Goal: Navigation & Orientation: Go to known website

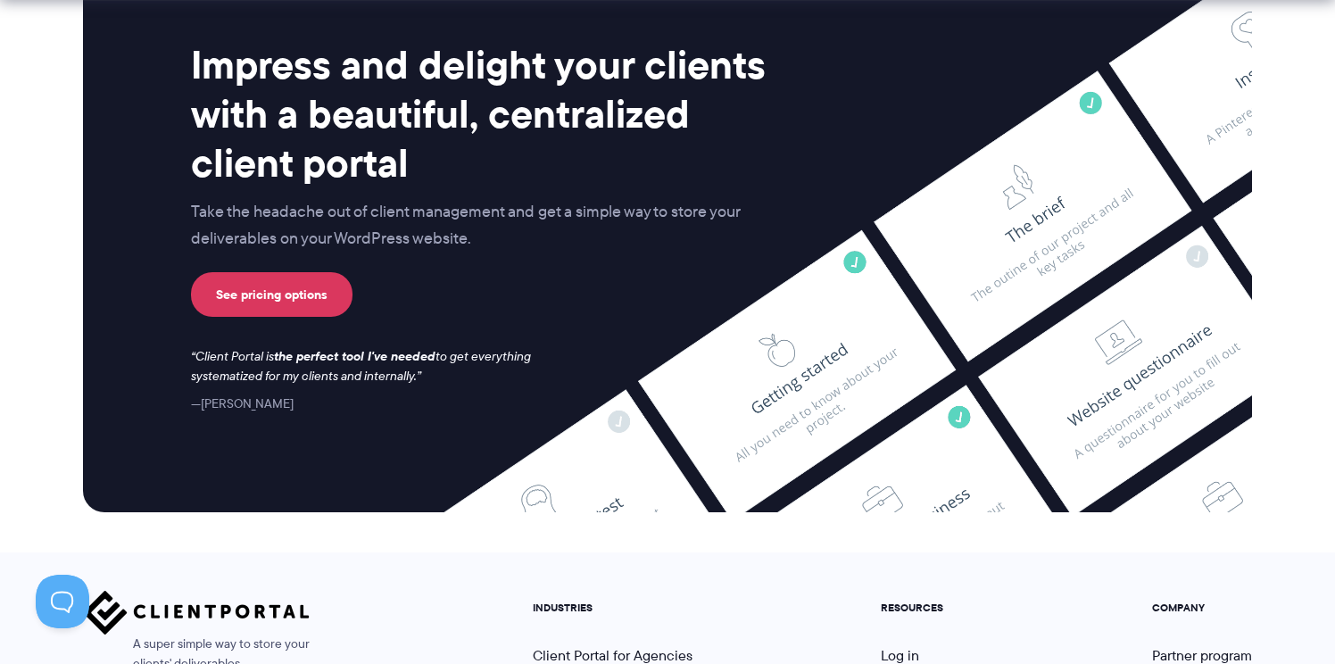
scroll to position [7524, 0]
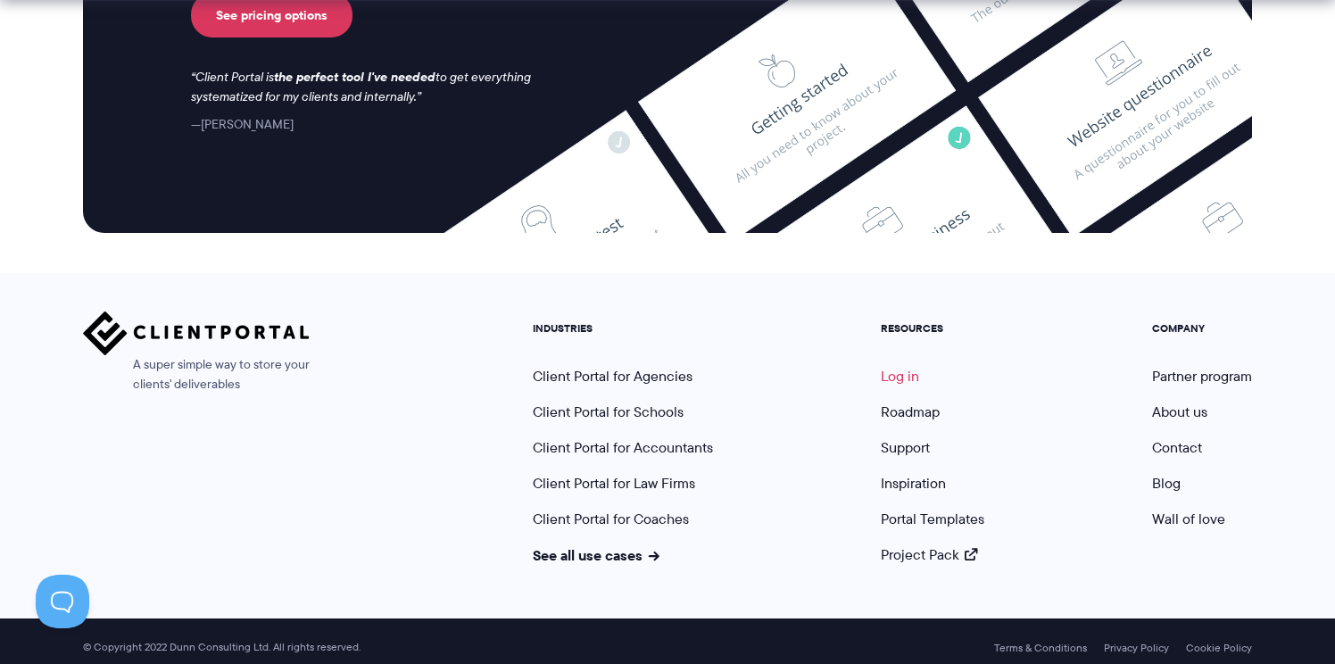
click at [911, 369] on link "Log in" at bounding box center [899, 376] width 38 height 21
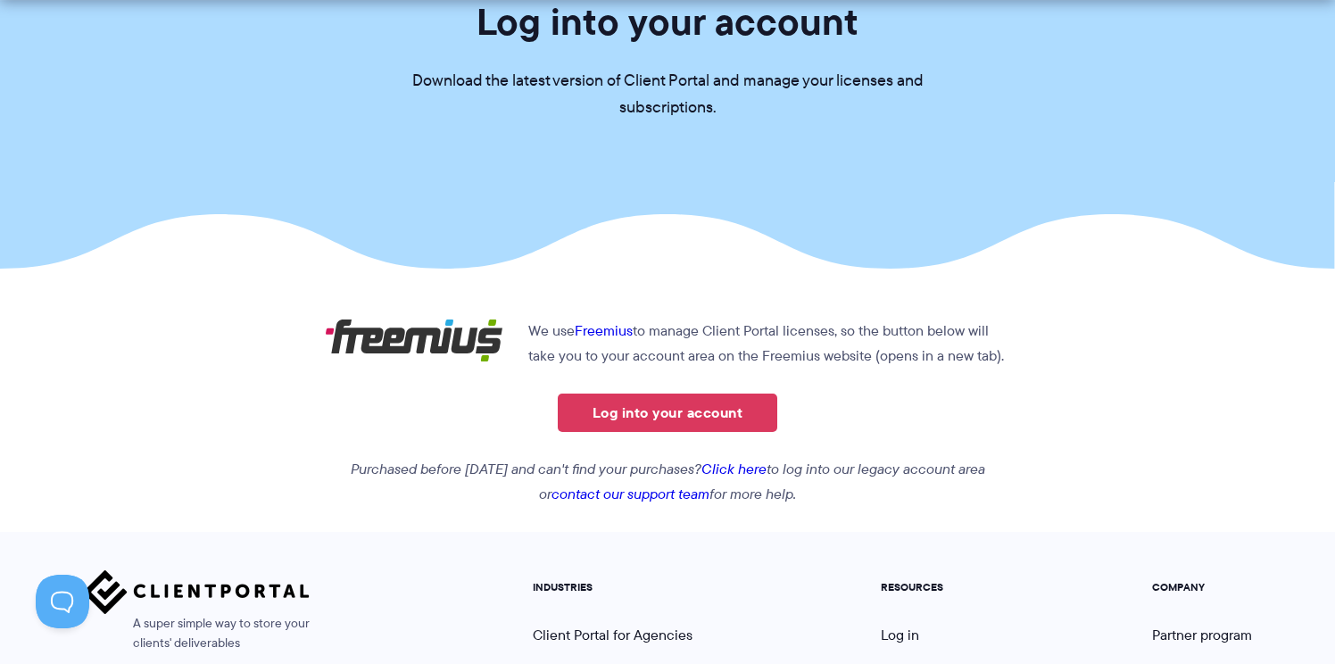
scroll to position [184, 0]
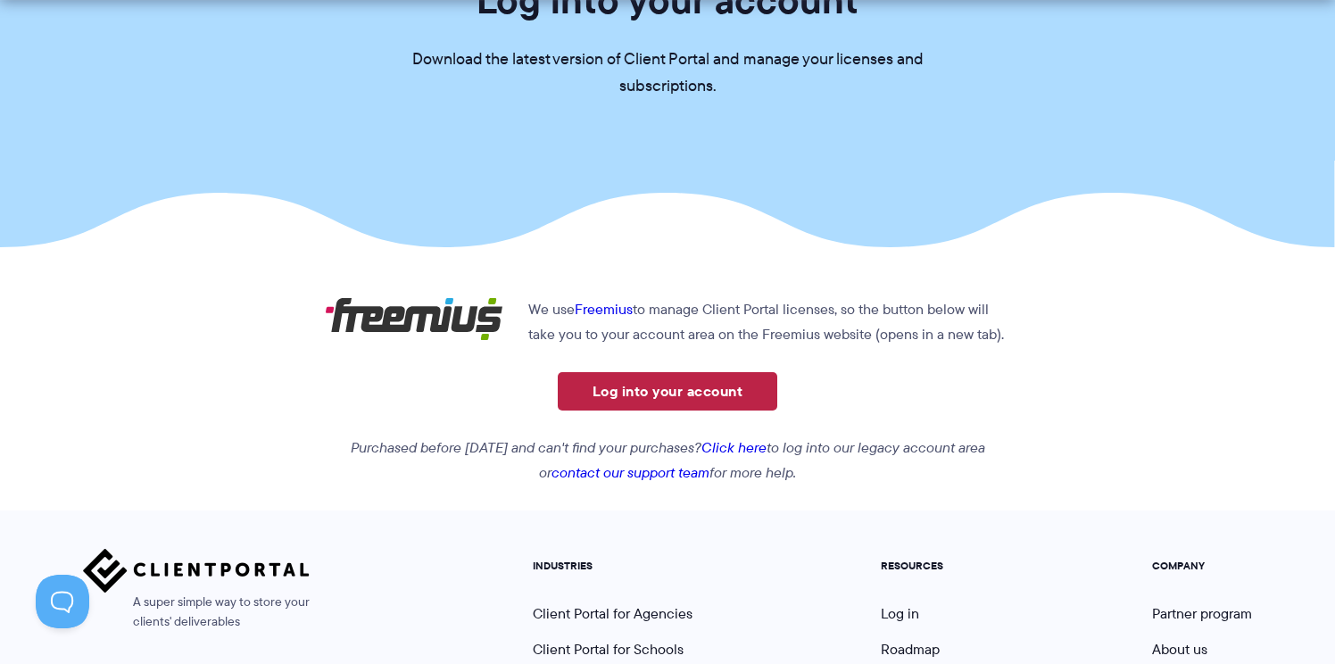
click at [669, 389] on link "Log into your account" at bounding box center [667, 391] width 219 height 38
